Goal: Task Accomplishment & Management: Complete application form

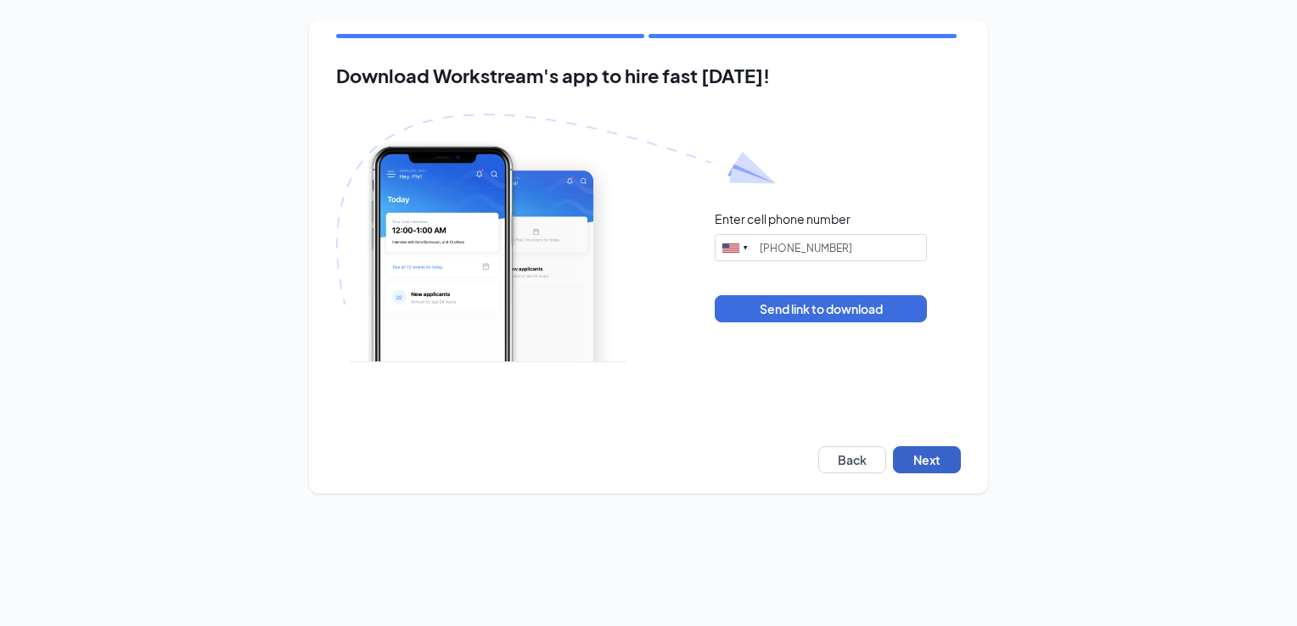
click at [934, 460] on button "Next" at bounding box center [927, 459] width 68 height 27
type input "(608) 449-0951"
click at [934, 461] on button "Next" at bounding box center [927, 459] width 68 height 27
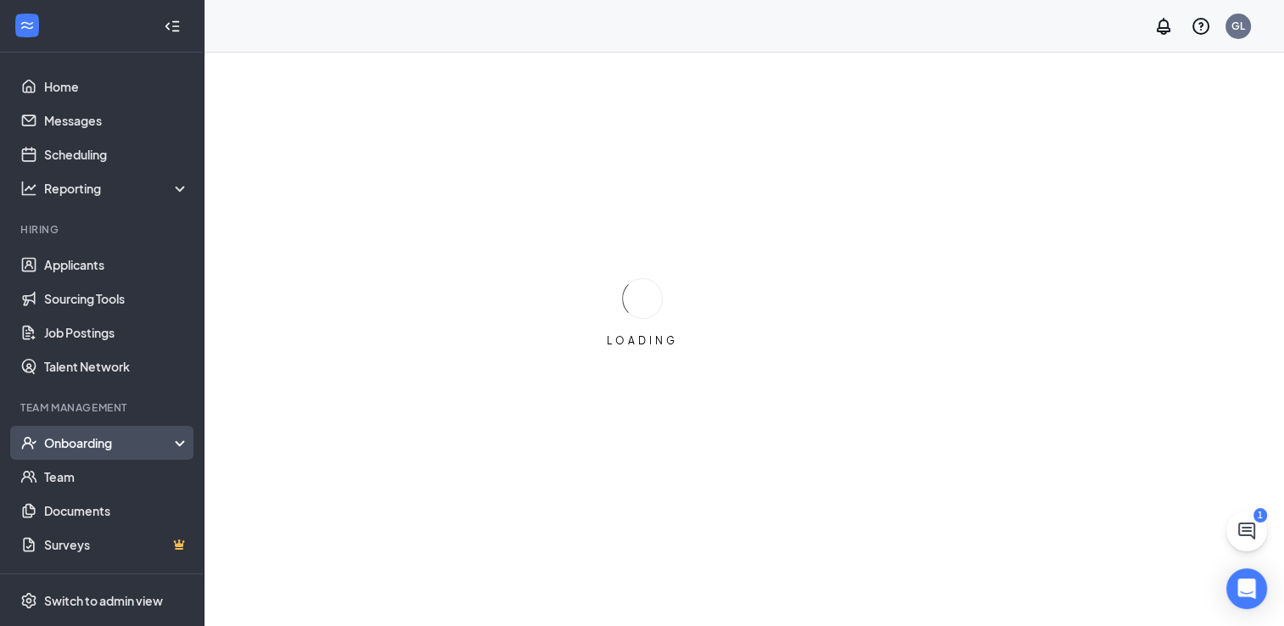
click at [81, 442] on div "Onboarding" at bounding box center [109, 443] width 131 height 17
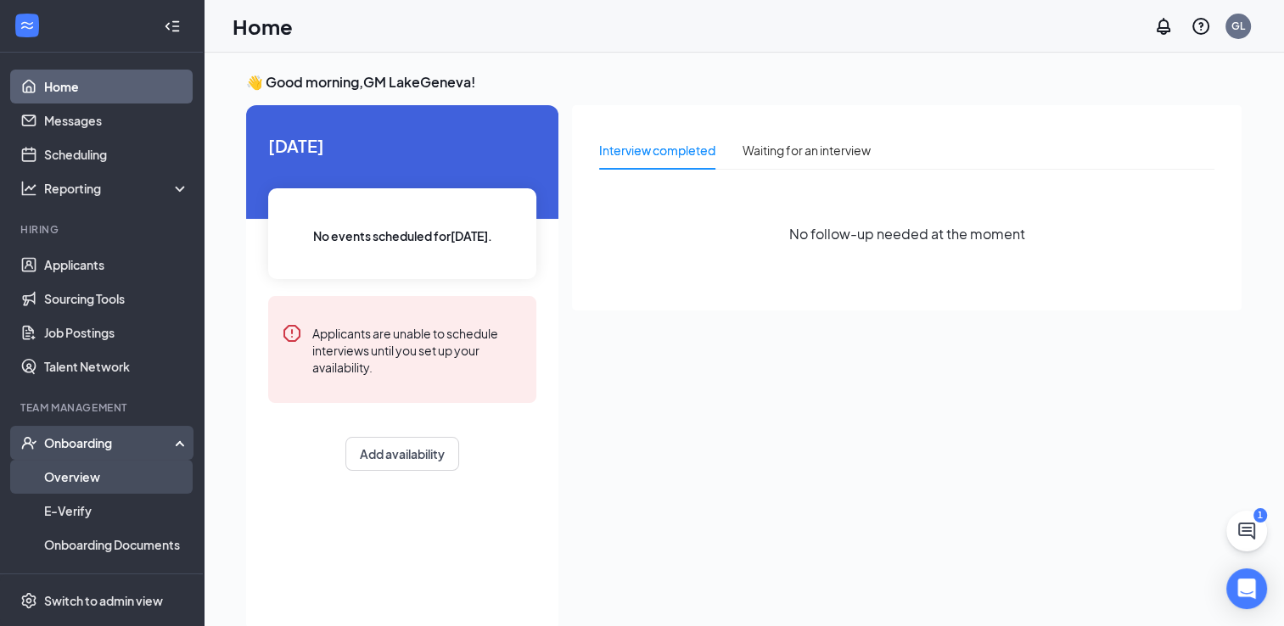
click at [88, 474] on link "Overview" at bounding box center [116, 477] width 145 height 34
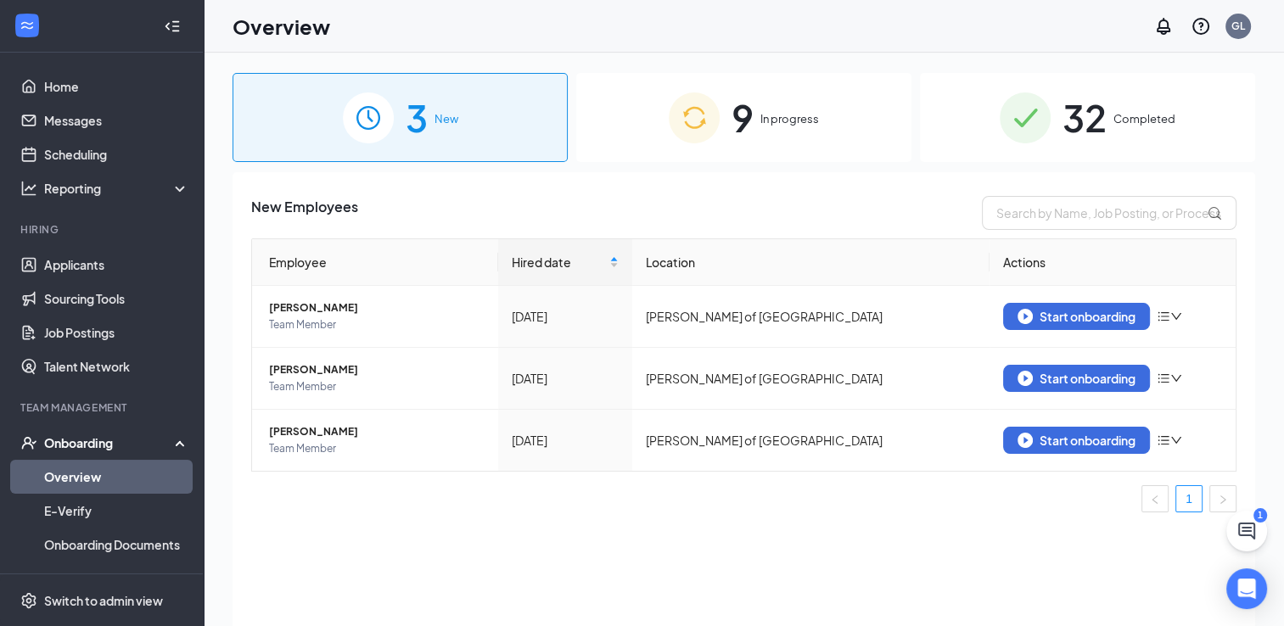
click at [846, 135] on div "9 In progress" at bounding box center [743, 117] width 335 height 89
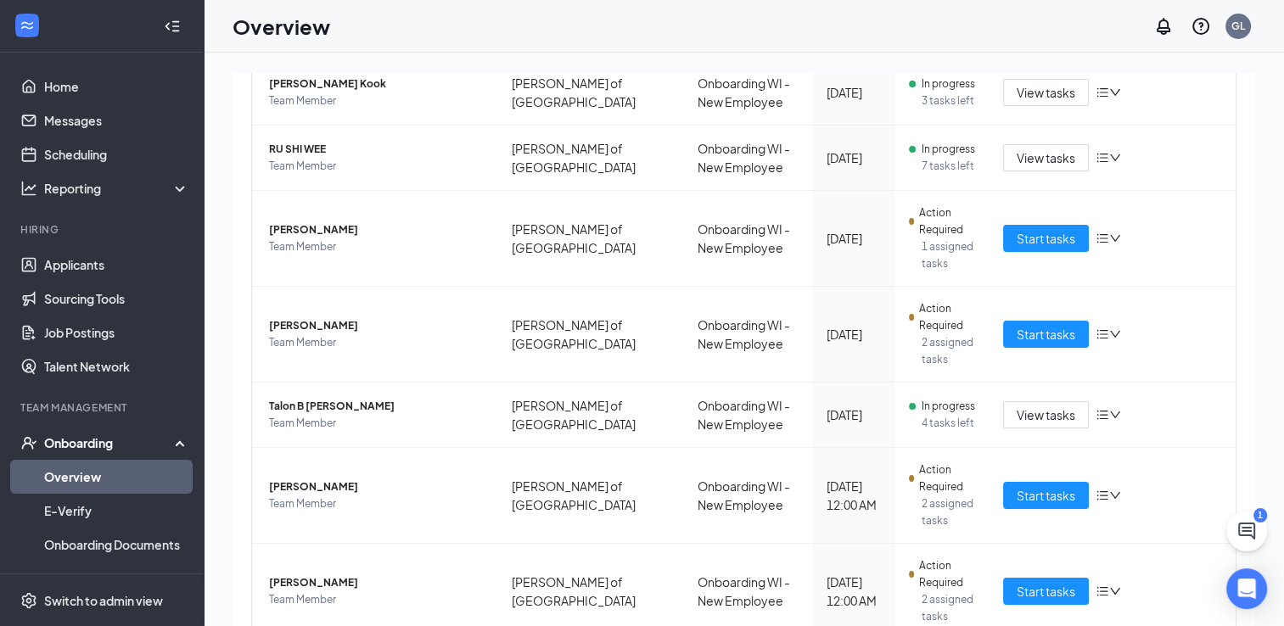
scroll to position [445, 0]
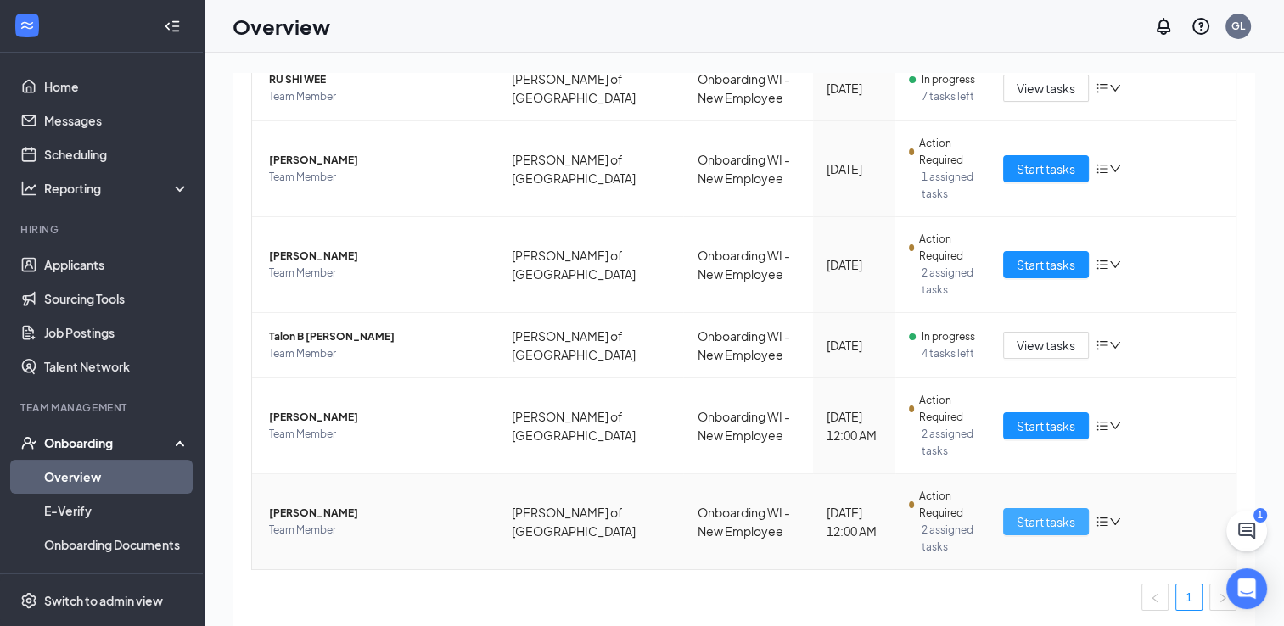
click at [1030, 519] on span "Start tasks" at bounding box center [1046, 522] width 59 height 19
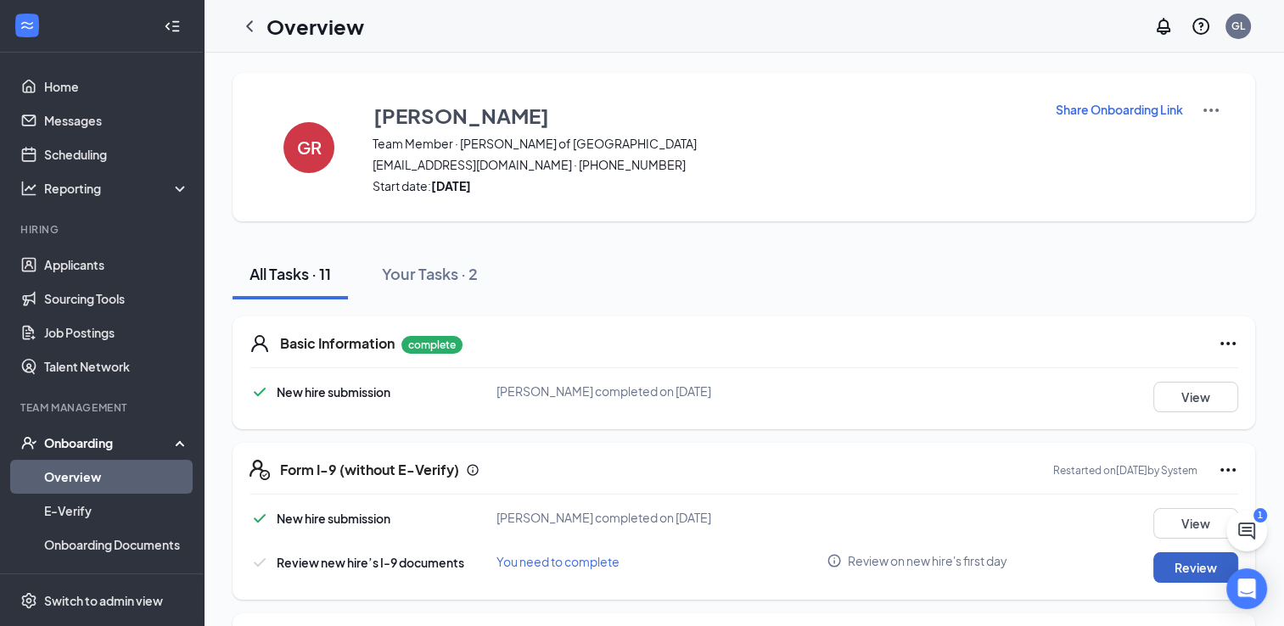
click at [1185, 567] on button "Review" at bounding box center [1195, 568] width 85 height 31
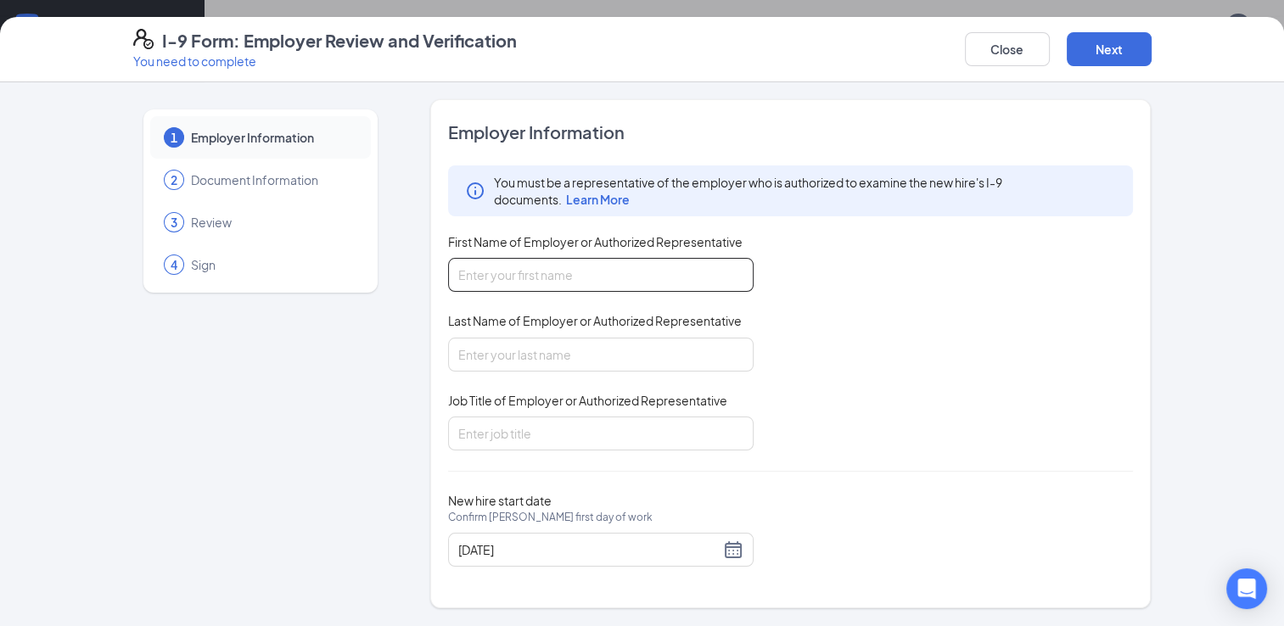
click at [611, 270] on input "First Name of Employer or Authorized Representative" at bounding box center [601, 275] width 306 height 34
type input "Sam"
type input "Wright"
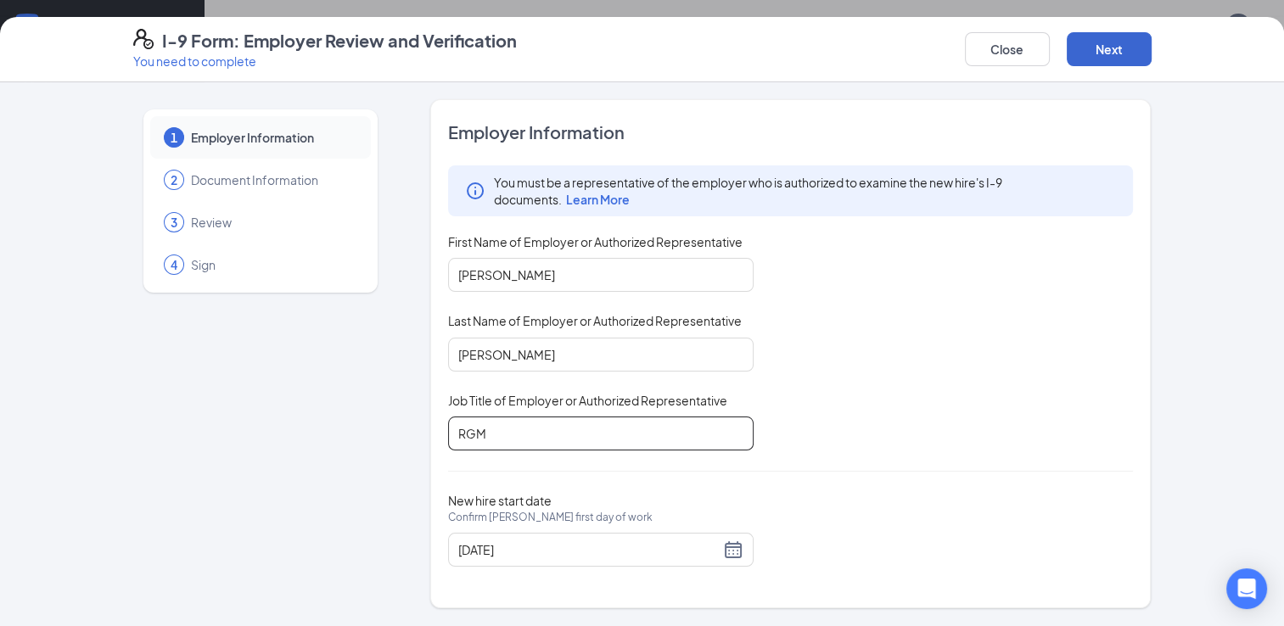
type input "RGM"
click at [1100, 46] on button "Next" at bounding box center [1109, 49] width 85 height 34
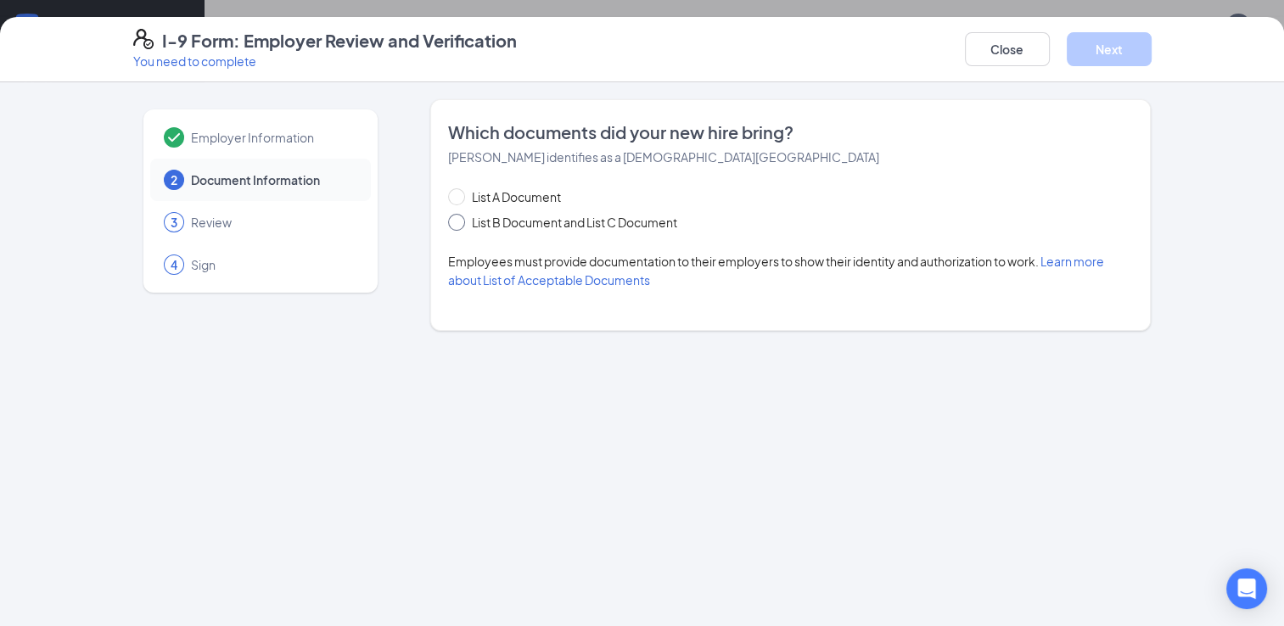
click at [455, 229] on span at bounding box center [456, 222] width 17 height 17
click at [455, 226] on input "List B Document and List C Document" at bounding box center [454, 220] width 12 height 12
radio input "true"
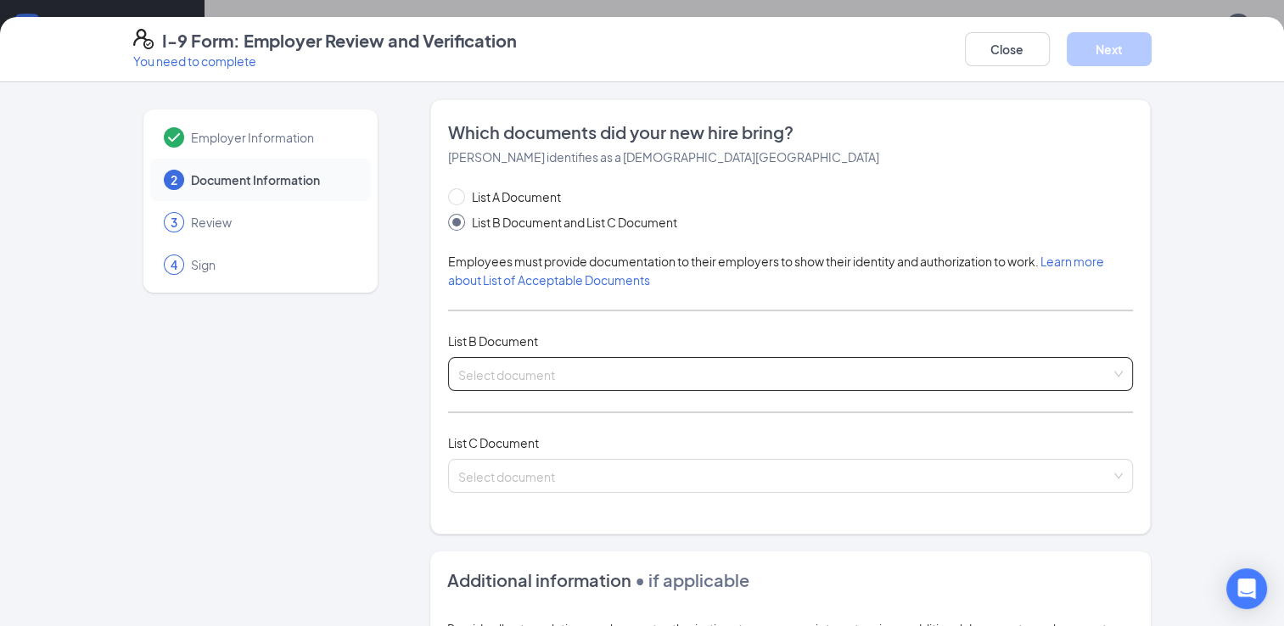
click at [529, 374] on input "search" at bounding box center [785, 370] width 654 height 25
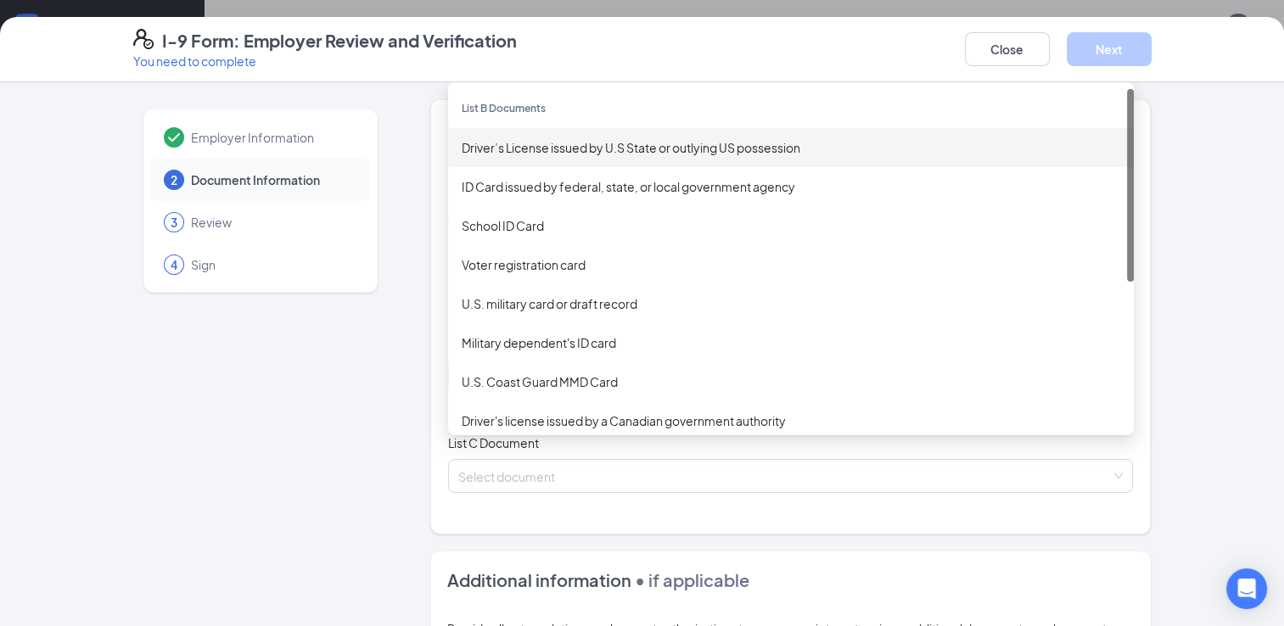
click at [561, 152] on div "Driver’s License issued by U.S State or outlying US possession" at bounding box center [791, 147] width 659 height 19
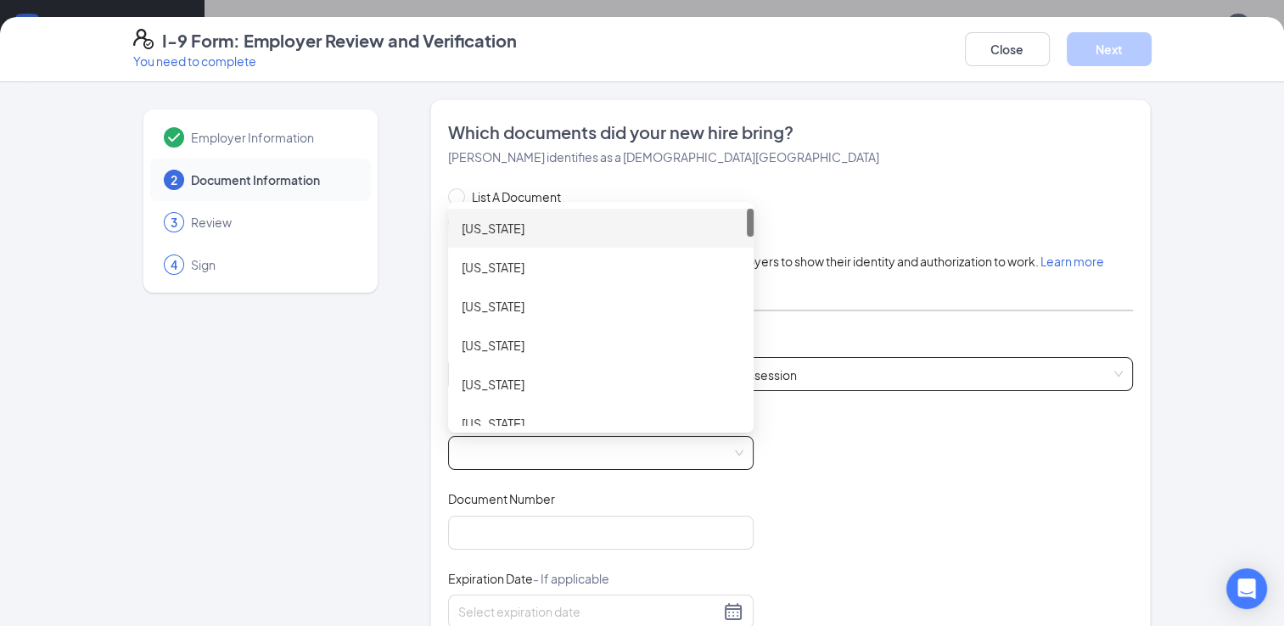
click at [469, 445] on span at bounding box center [600, 453] width 285 height 32
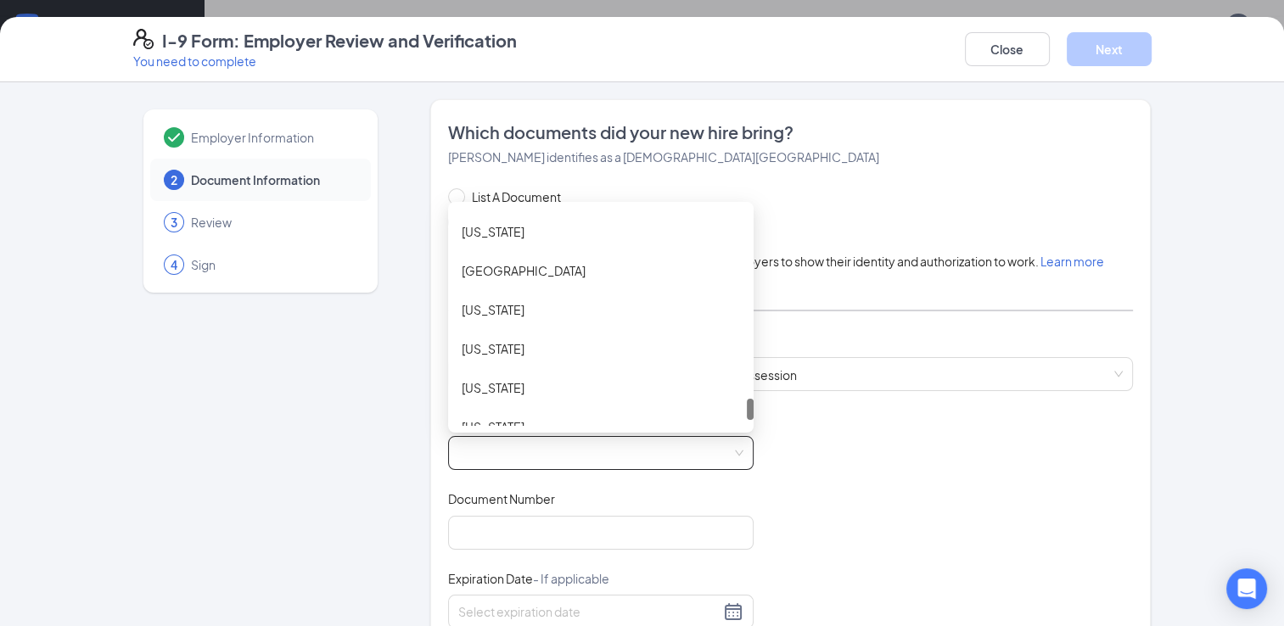
scroll to position [1969, 0]
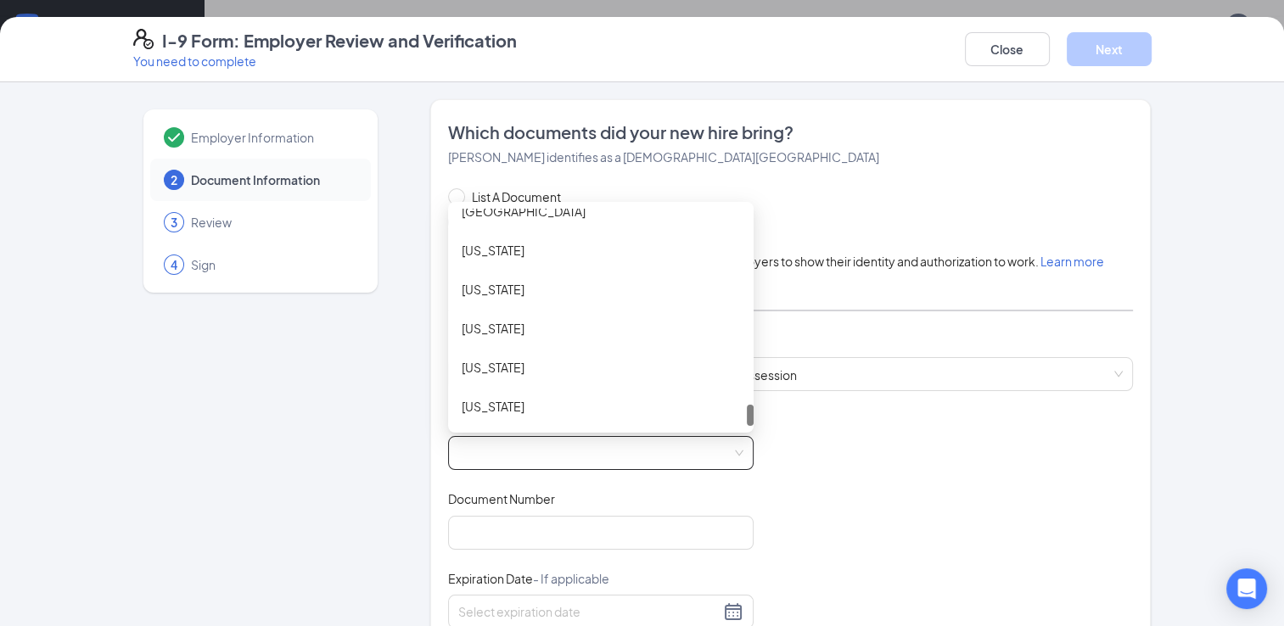
drag, startPoint x: 745, startPoint y: 222, endPoint x: 713, endPoint y: 423, distance: 202.9
click at [713, 423] on div "Virgin Islands Vermont Washington West Virginia Wisconsin Wyoming" at bounding box center [601, 317] width 306 height 217
click at [523, 366] on div "Wisconsin" at bounding box center [601, 367] width 278 height 19
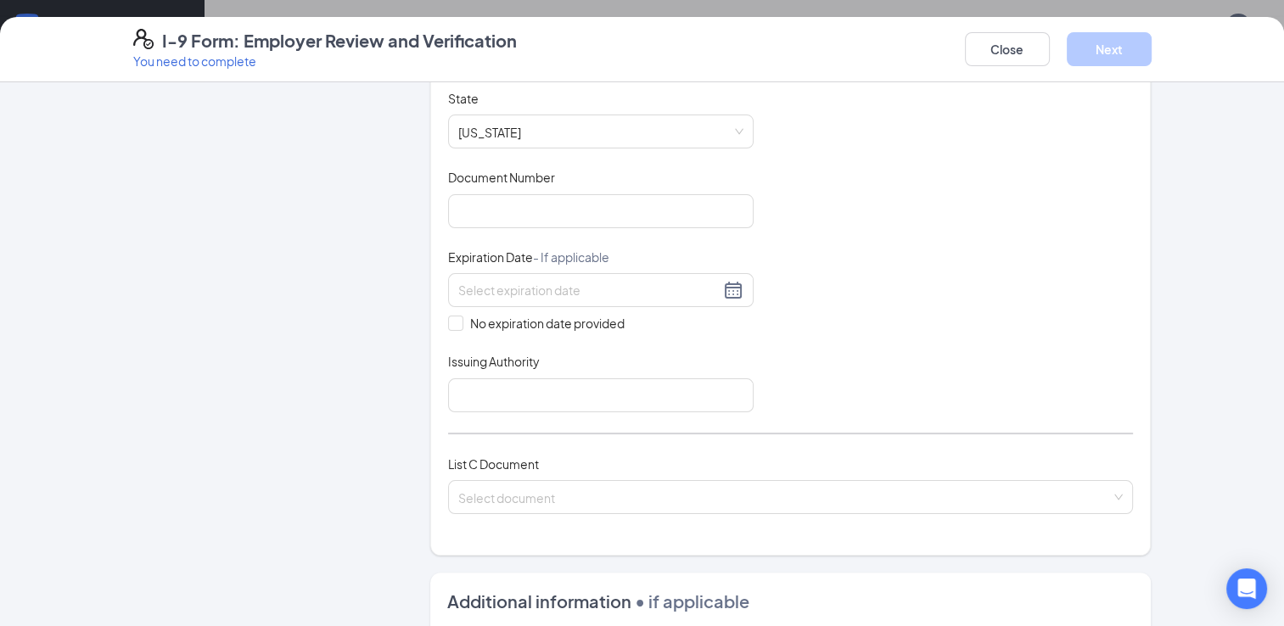
scroll to position [329, 0]
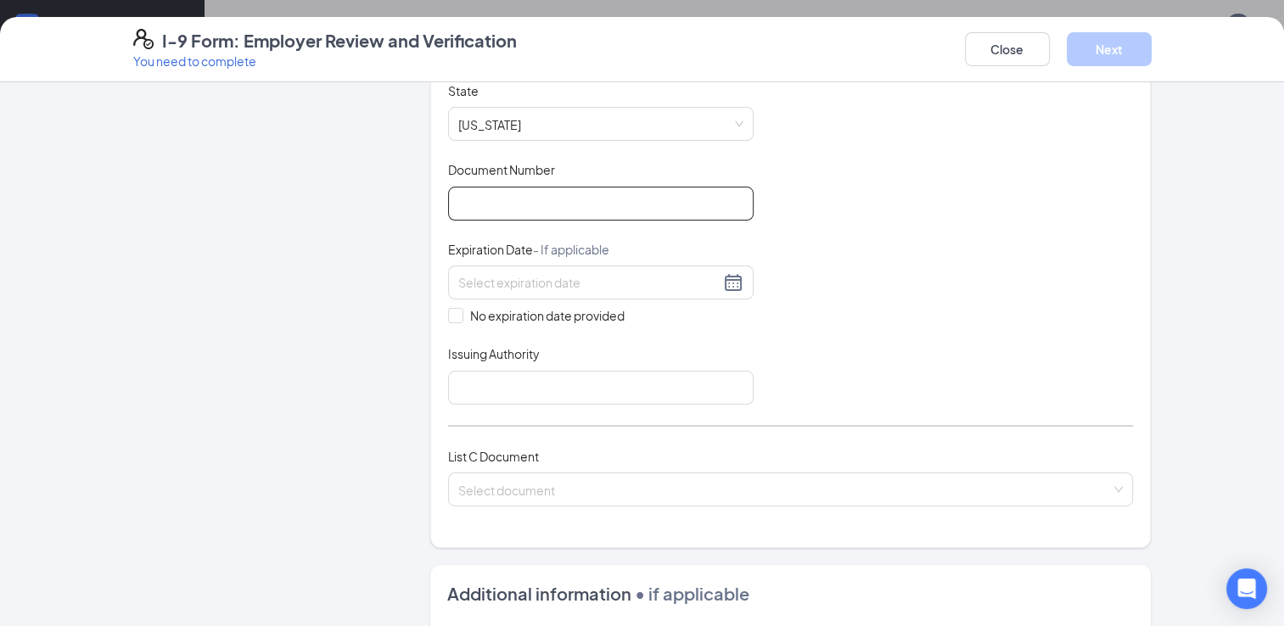
click at [669, 199] on input "Document Number" at bounding box center [601, 204] width 306 height 34
type input "R562-2807-5410-05"
click at [559, 276] on input at bounding box center [588, 282] width 261 height 19
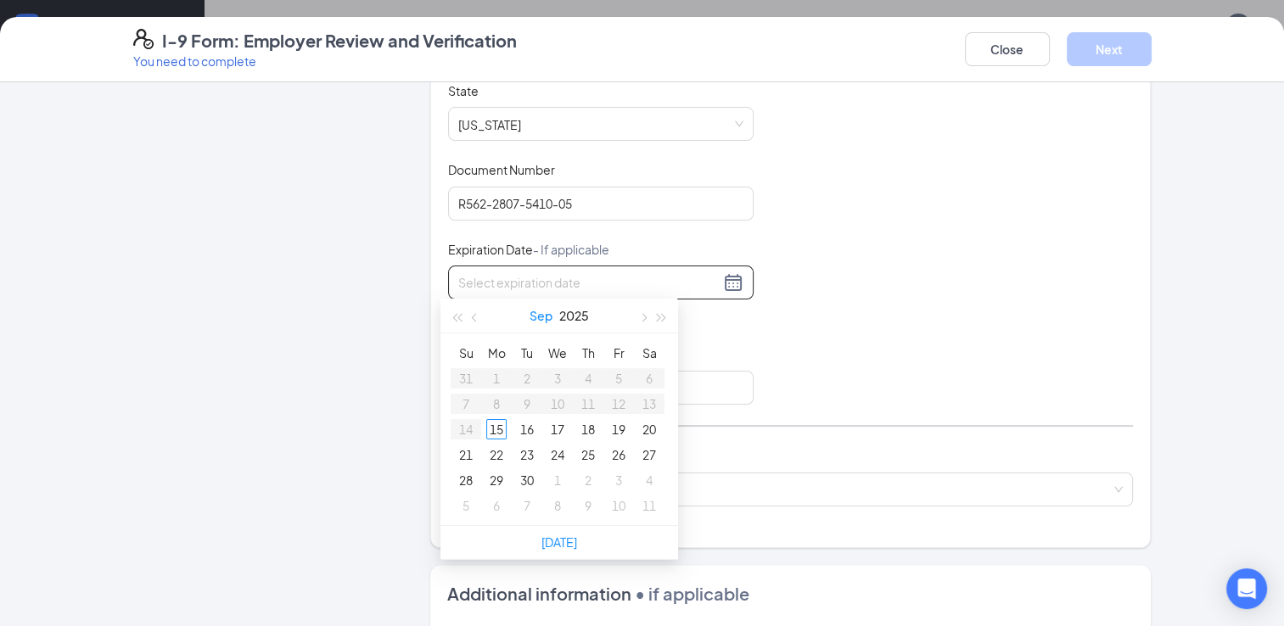
click at [542, 320] on button "Sep" at bounding box center [541, 316] width 23 height 34
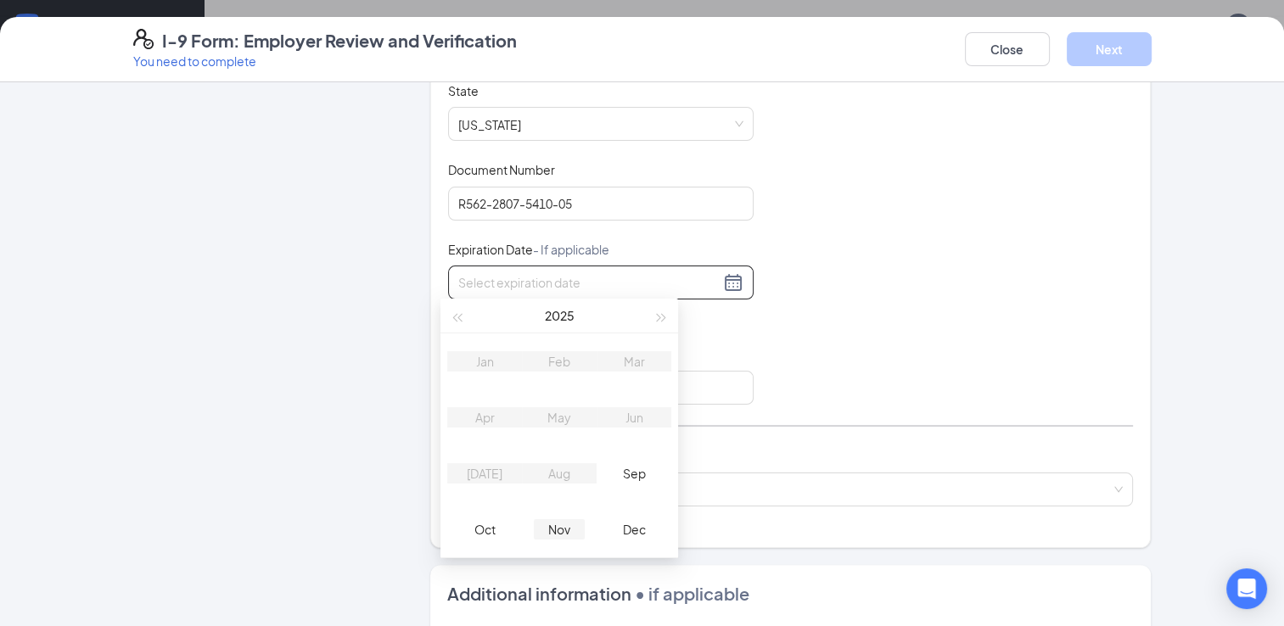
type input "11/15/2025"
click at [558, 314] on button "2025" at bounding box center [560, 316] width 30 height 34
click at [637, 532] on div "2030" at bounding box center [634, 529] width 51 height 20
type input "02/15/2030"
type input "11/15/2030"
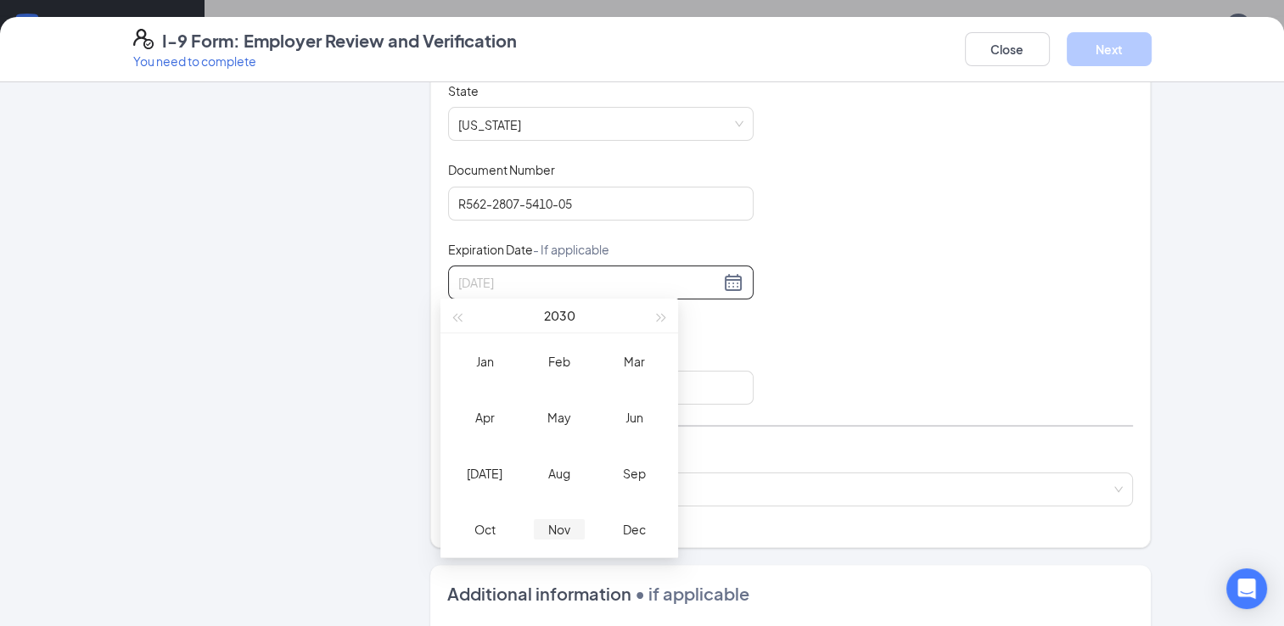
click at [553, 531] on div "Nov" at bounding box center [559, 529] width 51 height 20
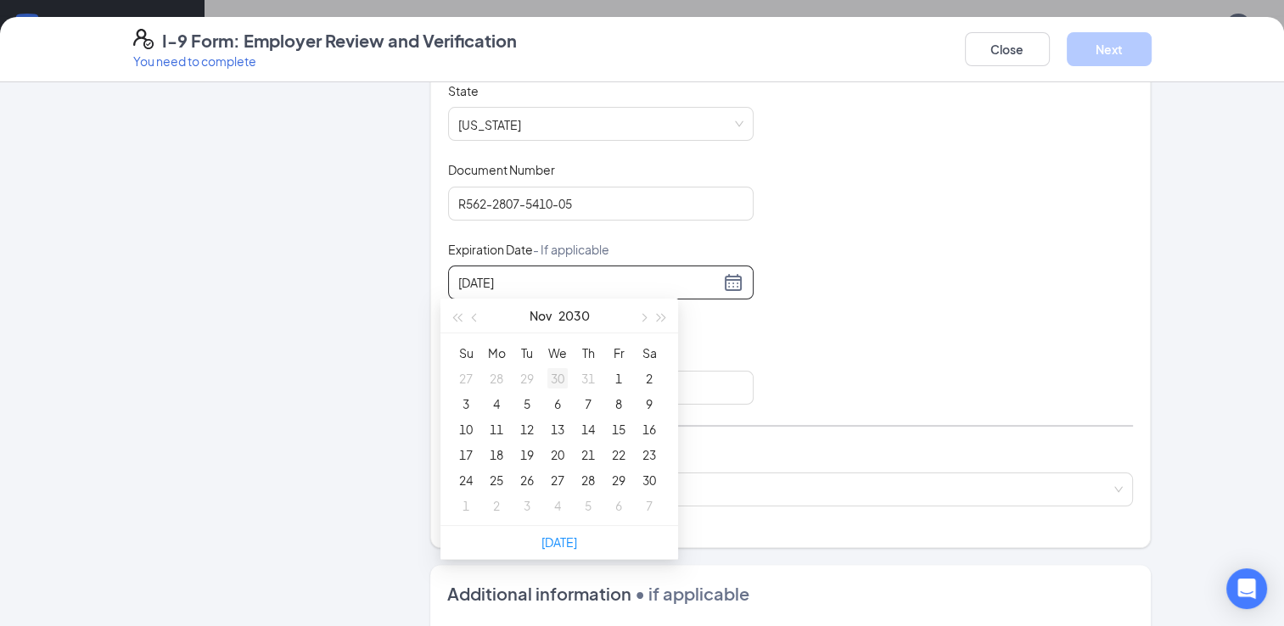
type input "10/30/2030"
type input "11/10/2030"
click at [465, 427] on div "10" at bounding box center [466, 429] width 20 height 20
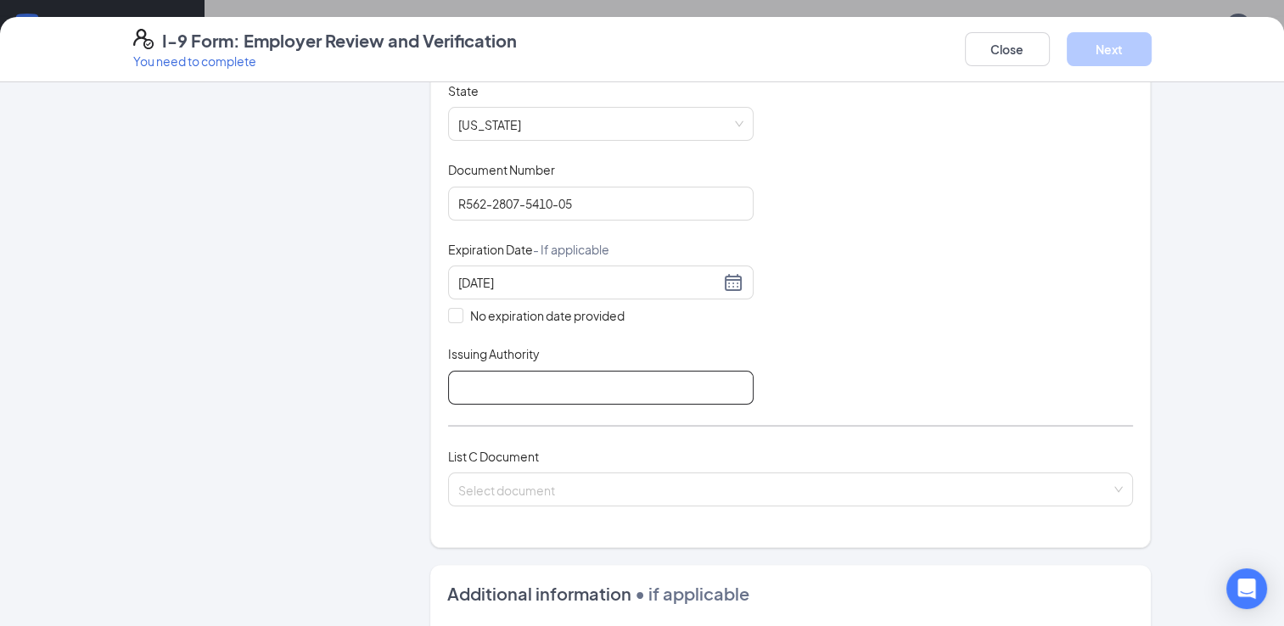
click at [473, 373] on input "Issuing Authority" at bounding box center [601, 388] width 306 height 34
type input "wi"
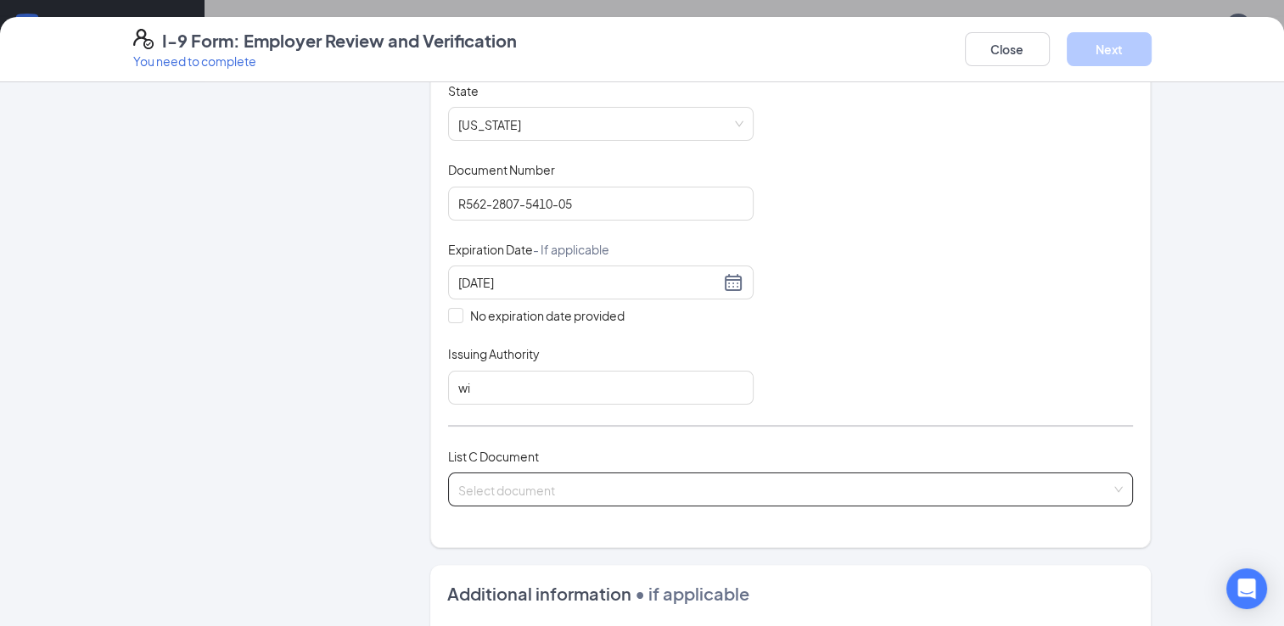
click at [550, 480] on input "search" at bounding box center [785, 486] width 654 height 25
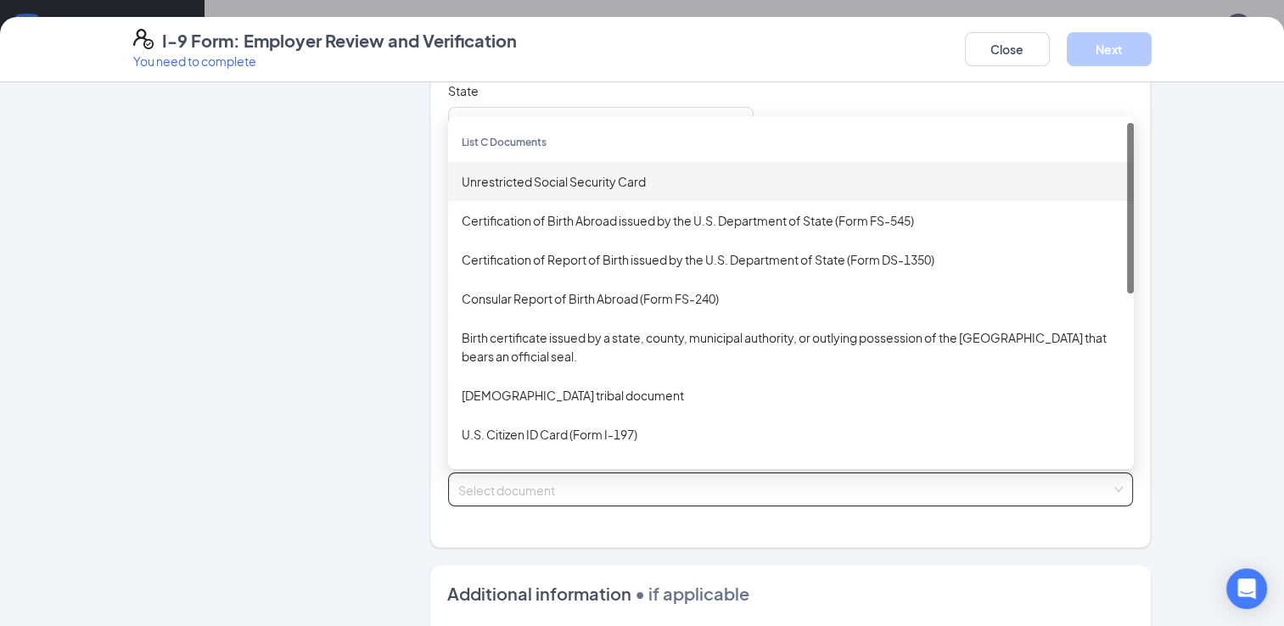
click at [600, 172] on div "Unrestricted Social Security Card" at bounding box center [791, 181] width 659 height 19
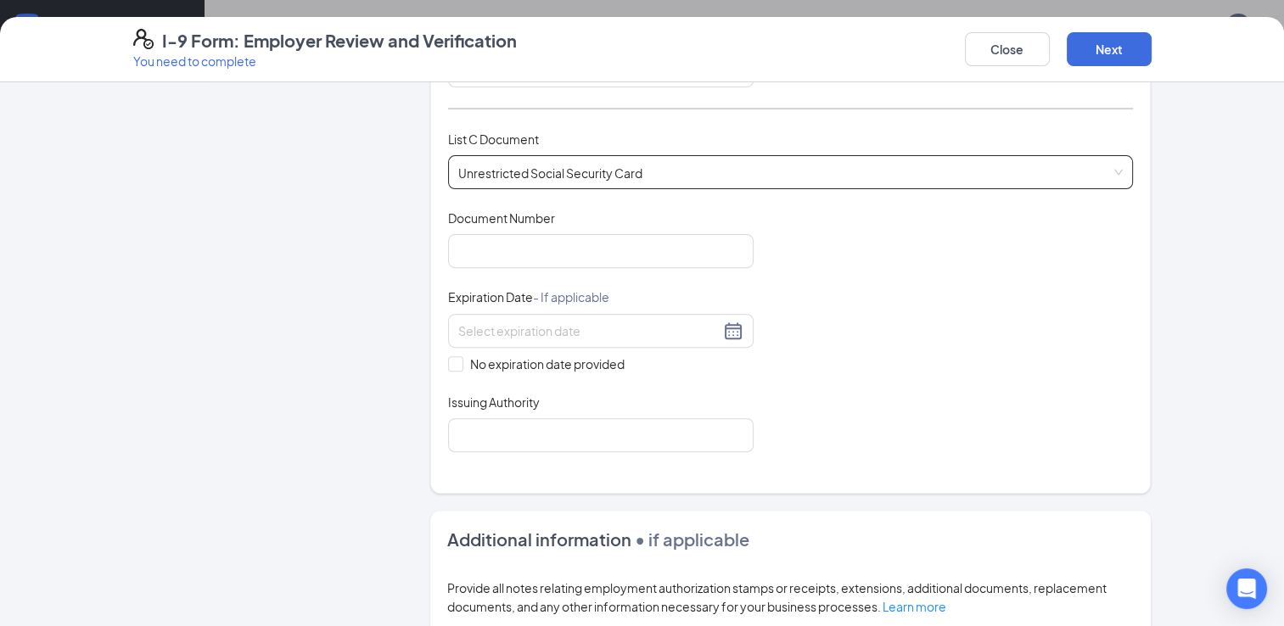
scroll to position [648, 0]
click at [665, 246] on input "Document Number" at bounding box center [601, 250] width 306 height 34
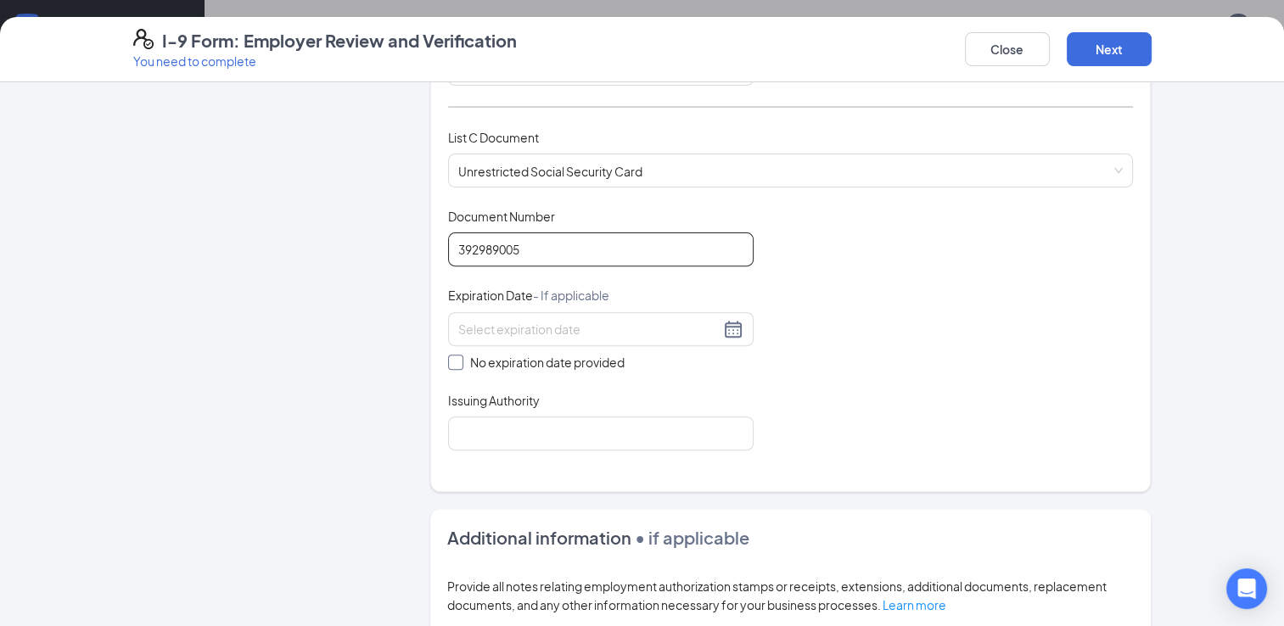
type input "392989005"
click at [448, 355] on input "No expiration date provided" at bounding box center [454, 361] width 12 height 12
checkbox input "true"
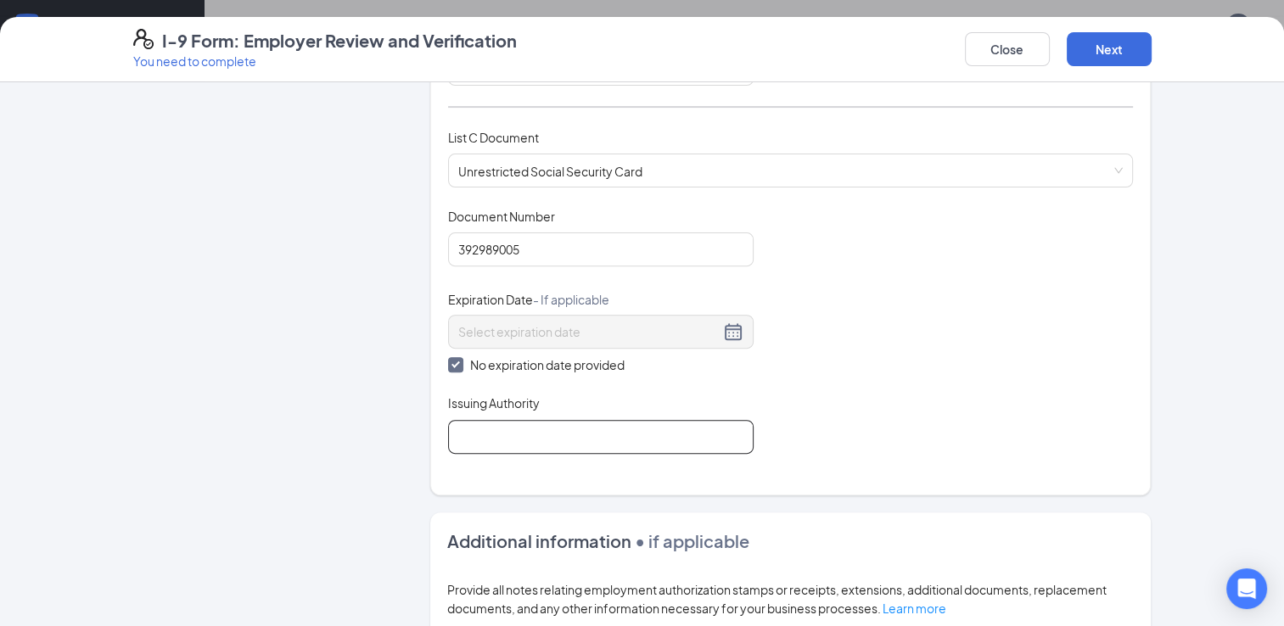
click at [476, 443] on input "Issuing Authority" at bounding box center [601, 437] width 306 height 34
type input "Social security"
click at [1103, 54] on button "Next" at bounding box center [1109, 49] width 85 height 34
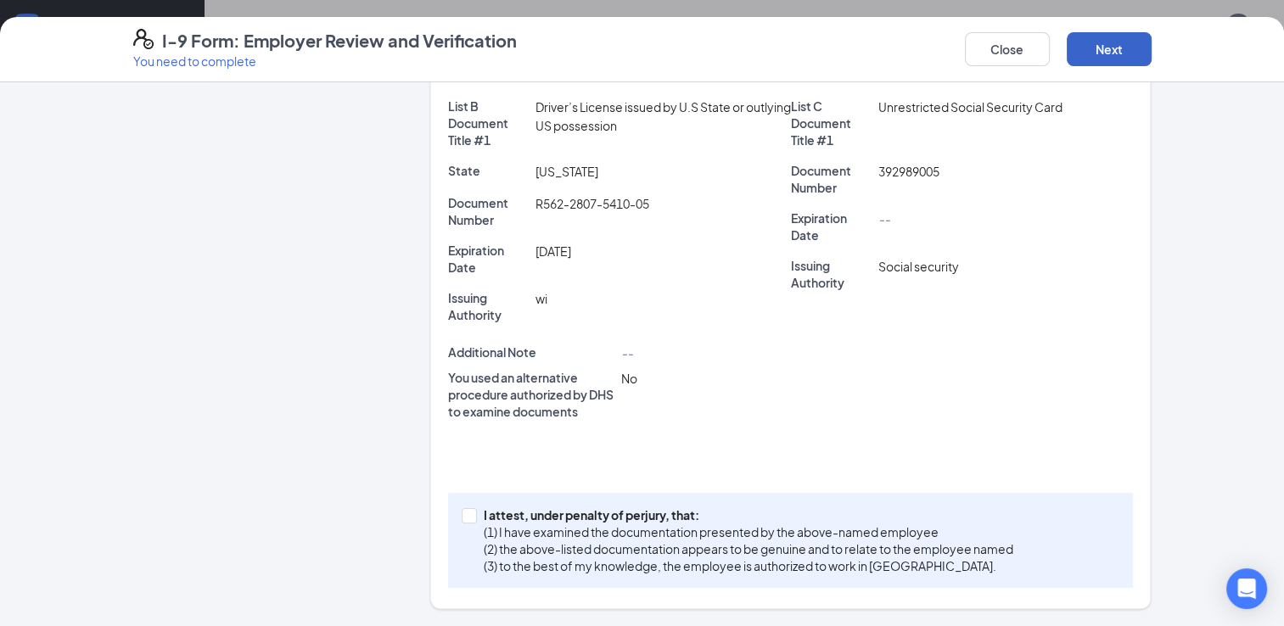
scroll to position [365, 0]
click at [477, 518] on span "I attest, under penalty of perjury, that: (1) I have examined the documentation…" at bounding box center [748, 542] width 543 height 68
click at [471, 518] on input "I attest, under penalty of perjury, that: (1) I have examined the documentation…" at bounding box center [468, 516] width 12 height 12
checkbox input "true"
click at [1098, 53] on button "Next" at bounding box center [1109, 49] width 85 height 34
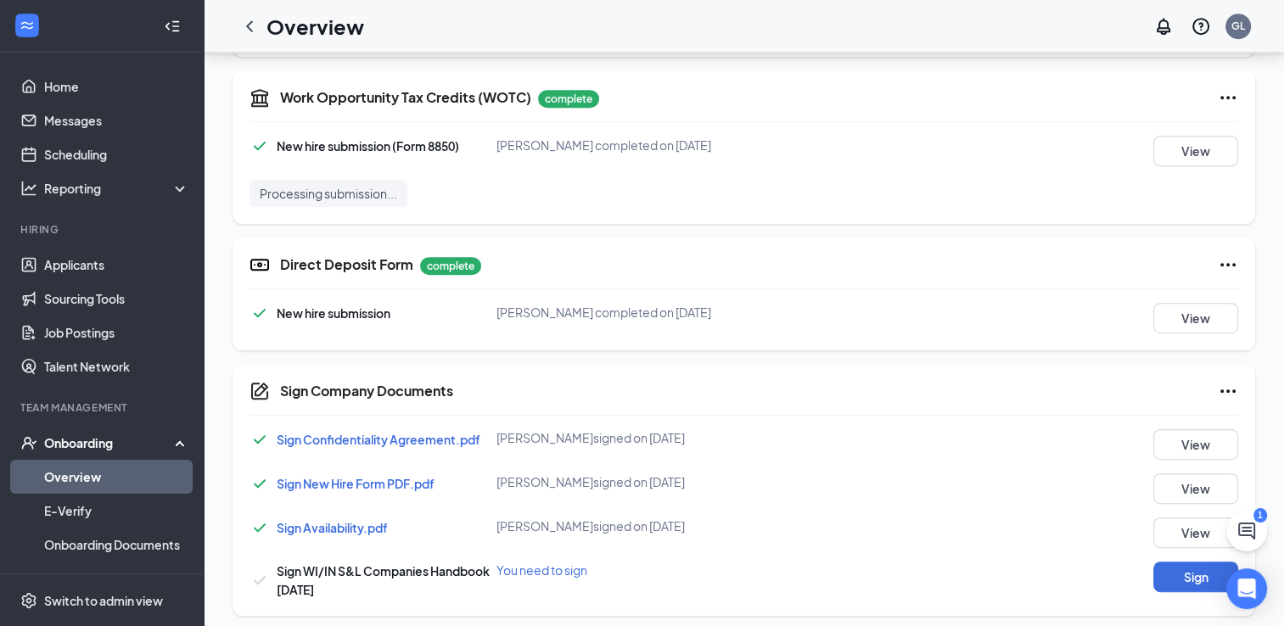
scroll to position [805, 0]
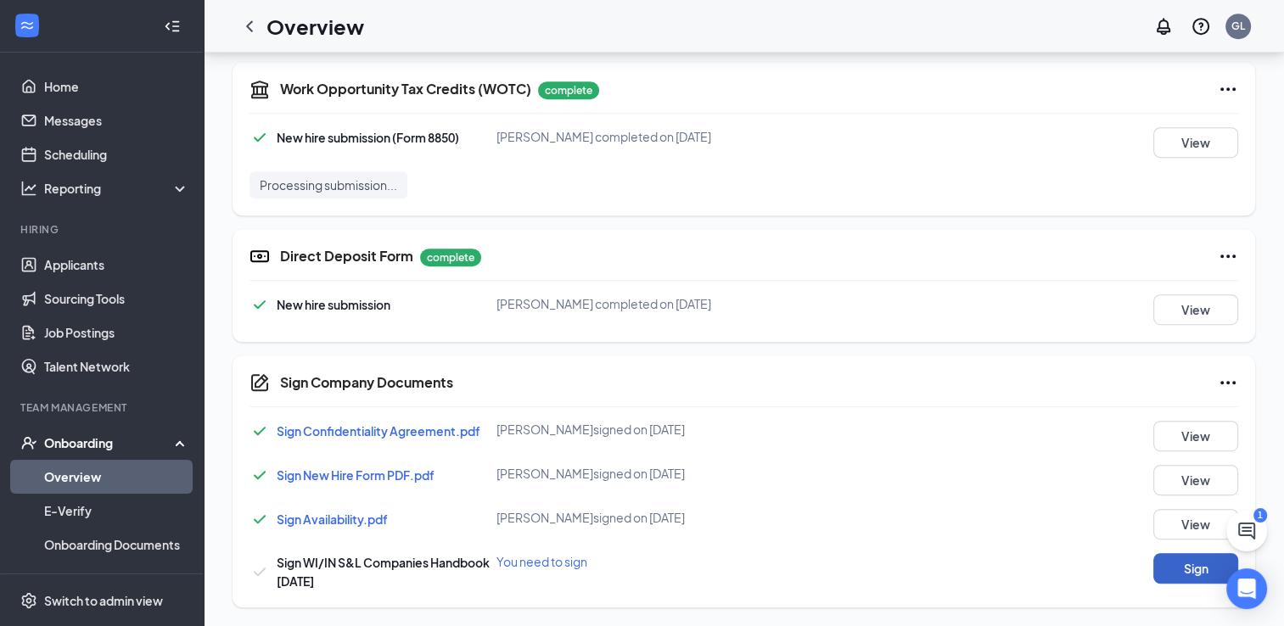
click at [1193, 564] on button "Sign" at bounding box center [1195, 568] width 85 height 31
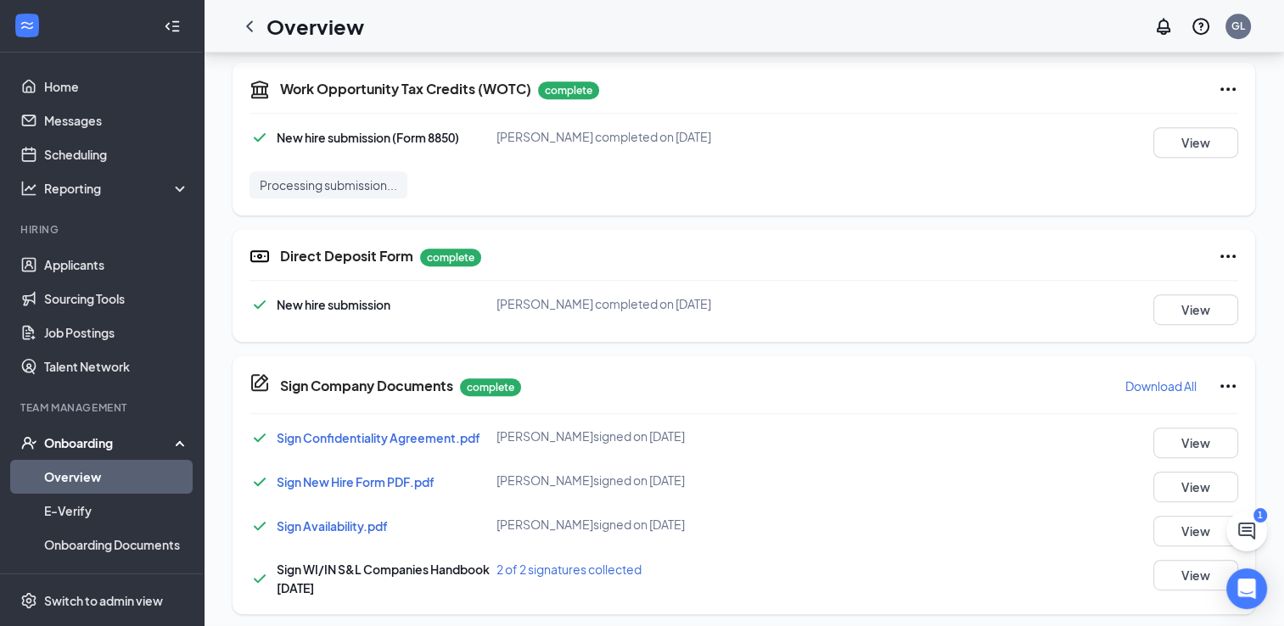
click at [785, 310] on div "Sign Company Documents Greg Ramirez completed on Sep 12, 2025 Close Sign Confid…" at bounding box center [642, 313] width 1284 height 626
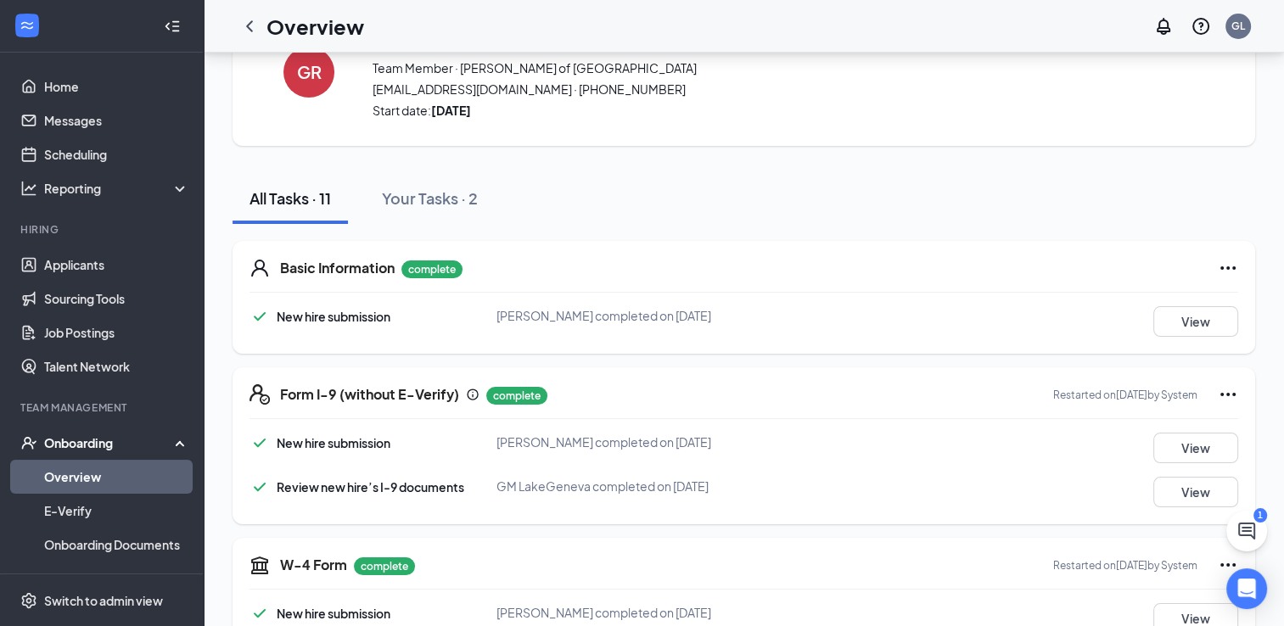
scroll to position [75, 0]
